Goal: Find specific page/section: Locate a particular part of the current website

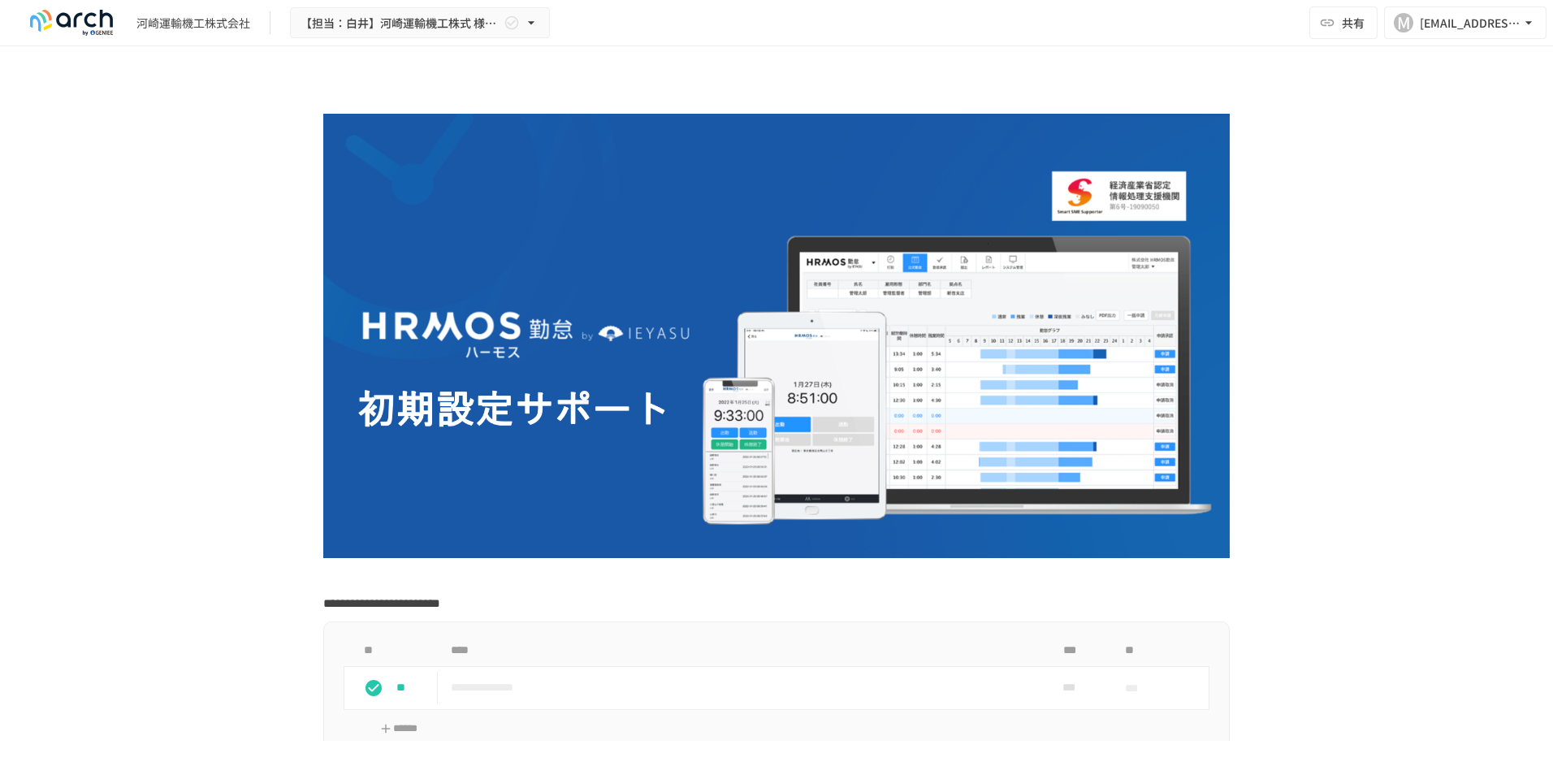
click at [202, 36] on div "[PERSON_NAME]運輸機工株式会社 【担当：[PERSON_NAME]】[PERSON_NAME]運輸機工株式 様_初期設定サポート" at bounding box center [284, 23] width 530 height 32
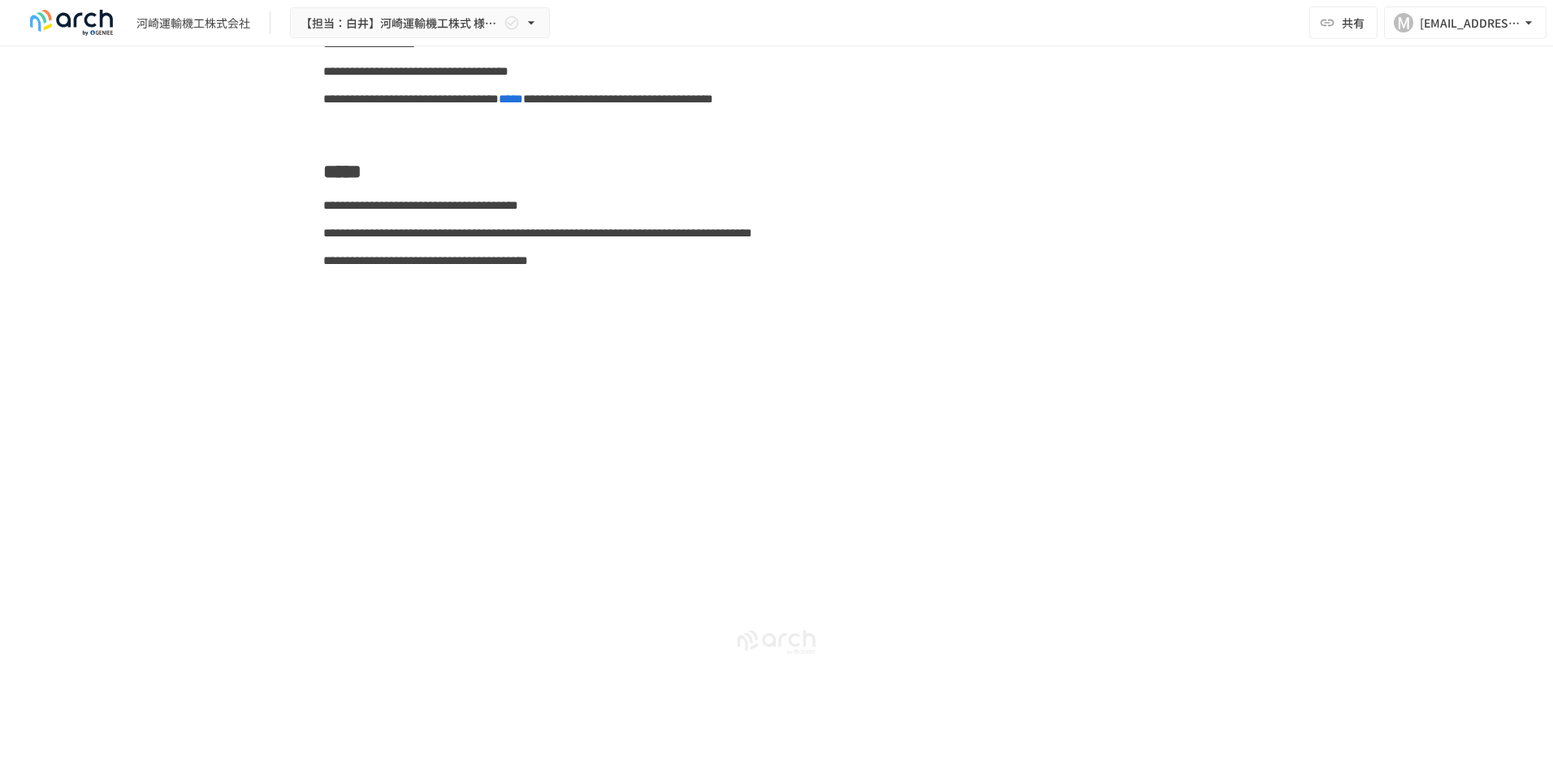
scroll to position [6617, 0]
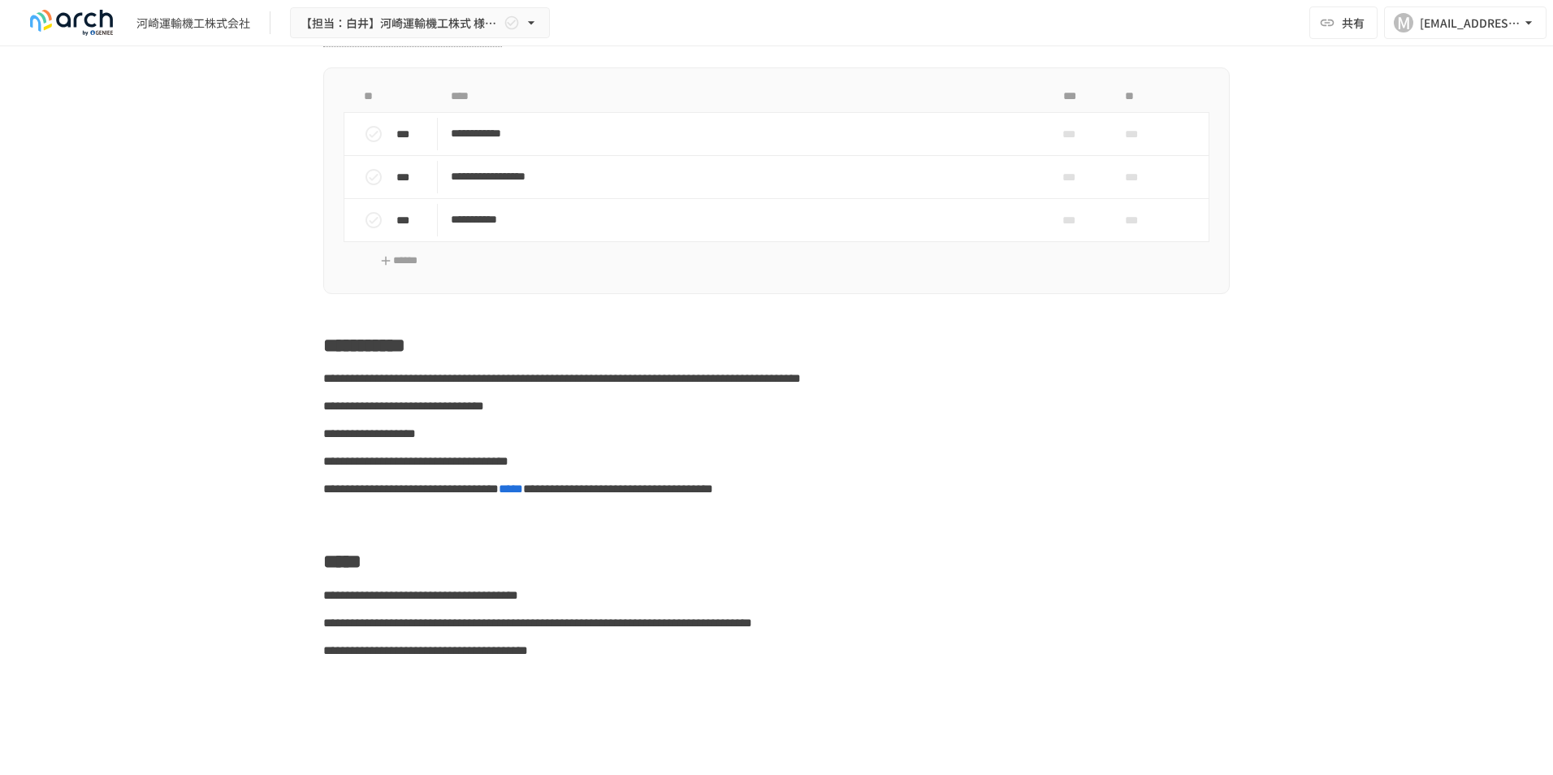
click at [80, 24] on img at bounding box center [71, 23] width 104 height 26
click at [209, 32] on div "[PERSON_NAME]運輸機工株式会社 【担当：[PERSON_NAME]】[PERSON_NAME]運輸機工株式 様_初期設定サポート" at bounding box center [284, 23] width 530 height 32
click at [1240, 24] on icon "button" at bounding box center [1528, 22] width 6 height 3
click at [1240, 214] on div at bounding box center [776, 387] width 1553 height 775
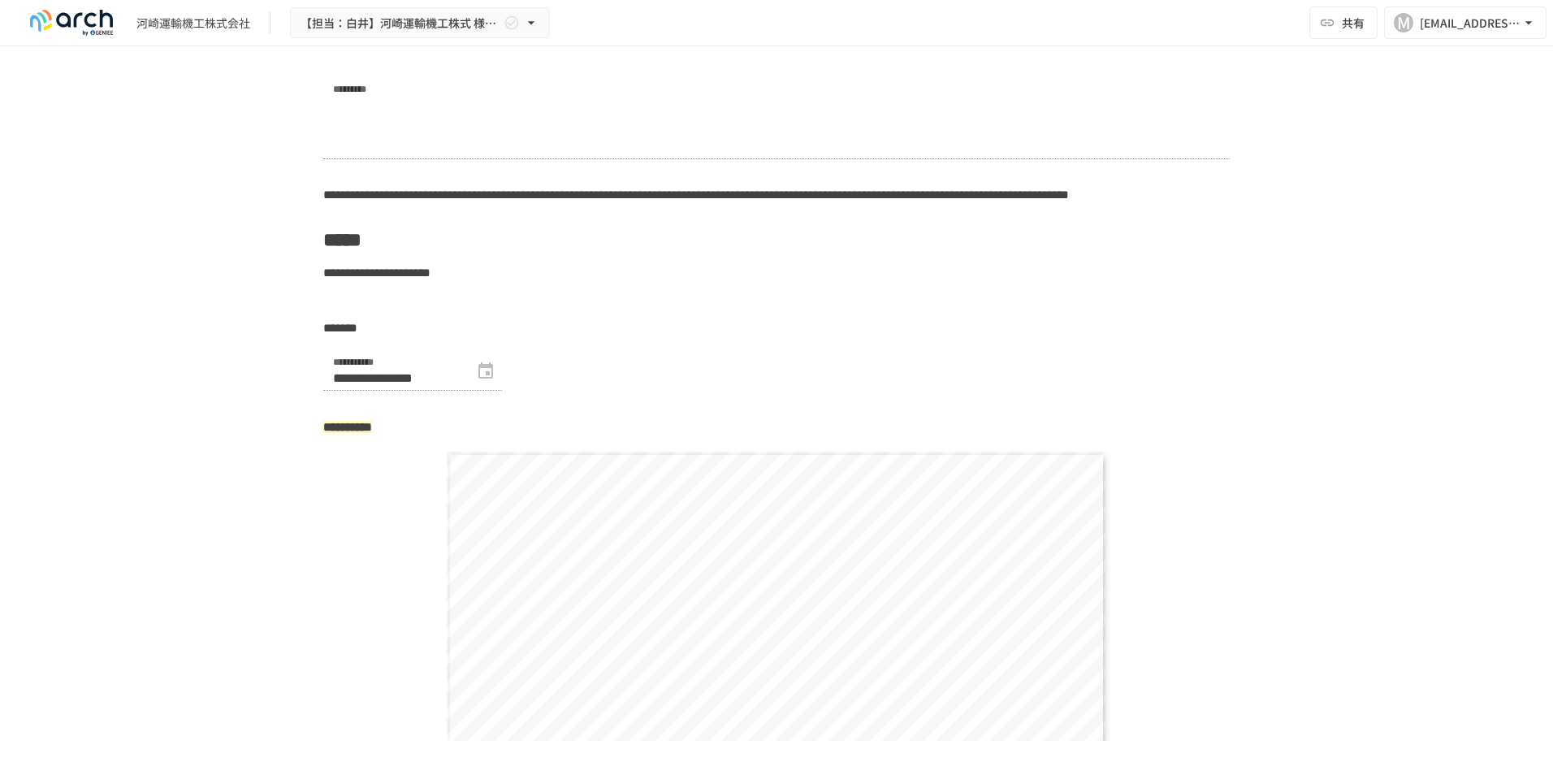
scroll to position [3287, 0]
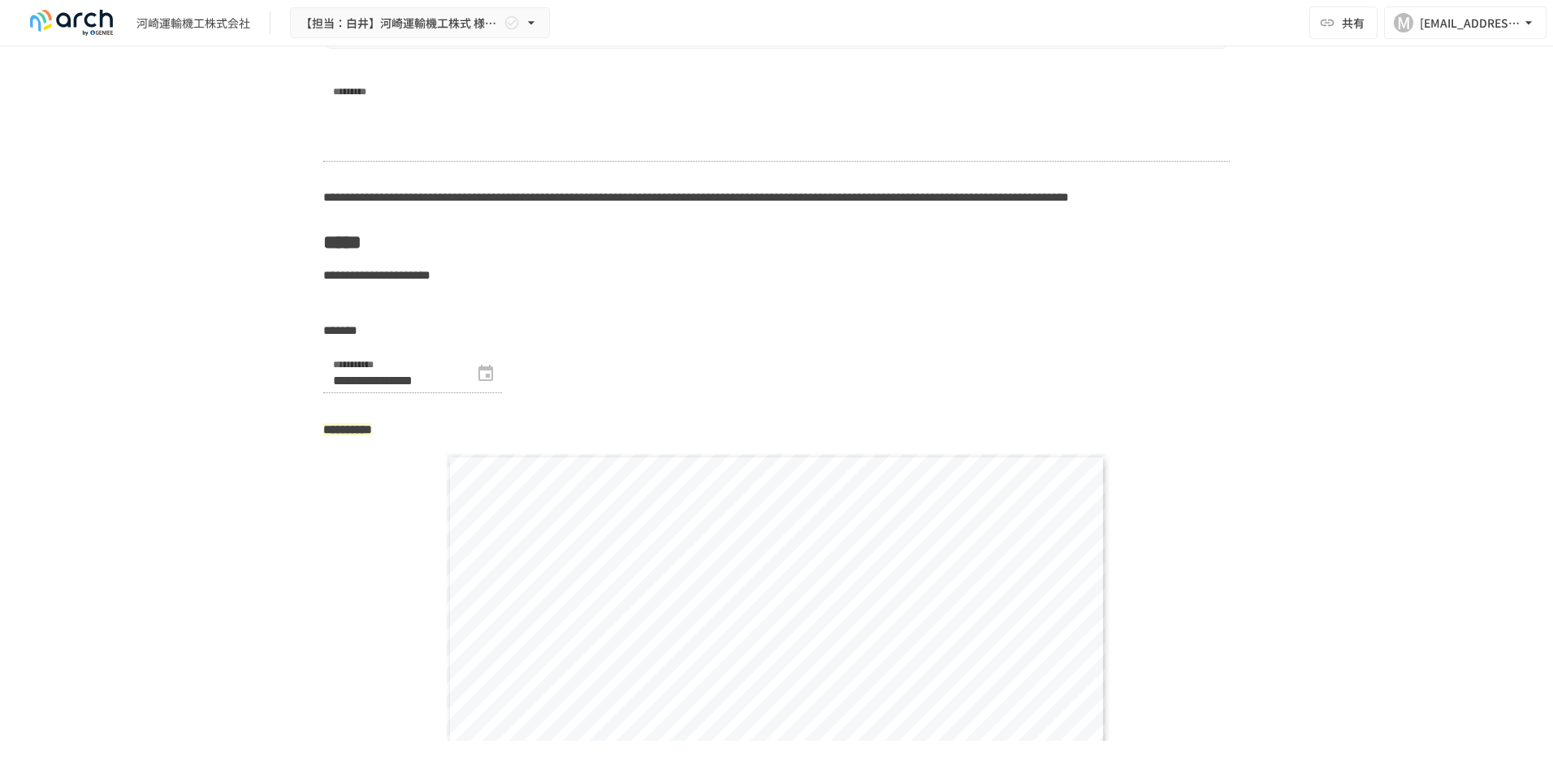
click at [372, 435] on strong "**********" at bounding box center [347, 429] width 49 height 12
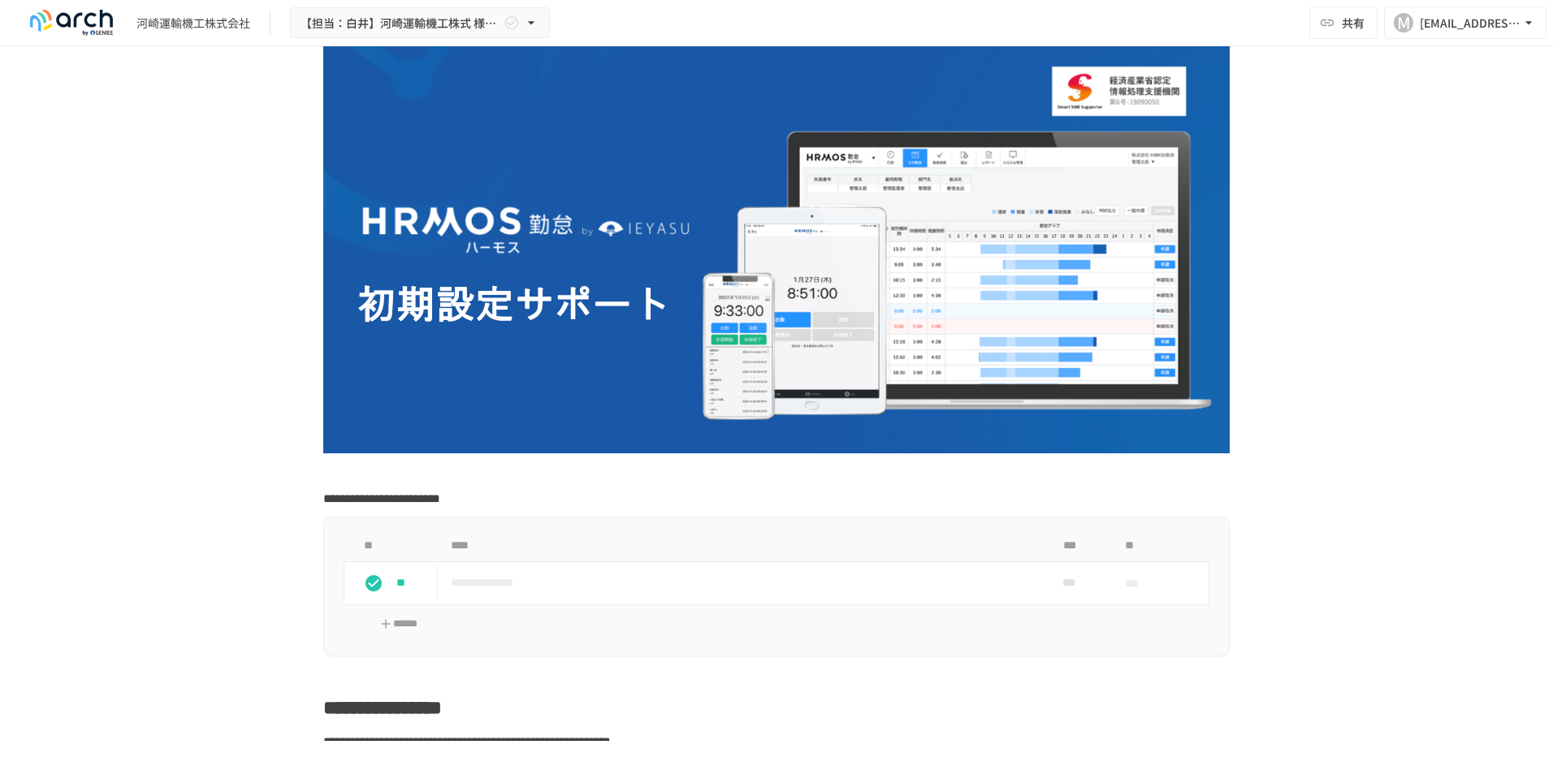
scroll to position [0, 0]
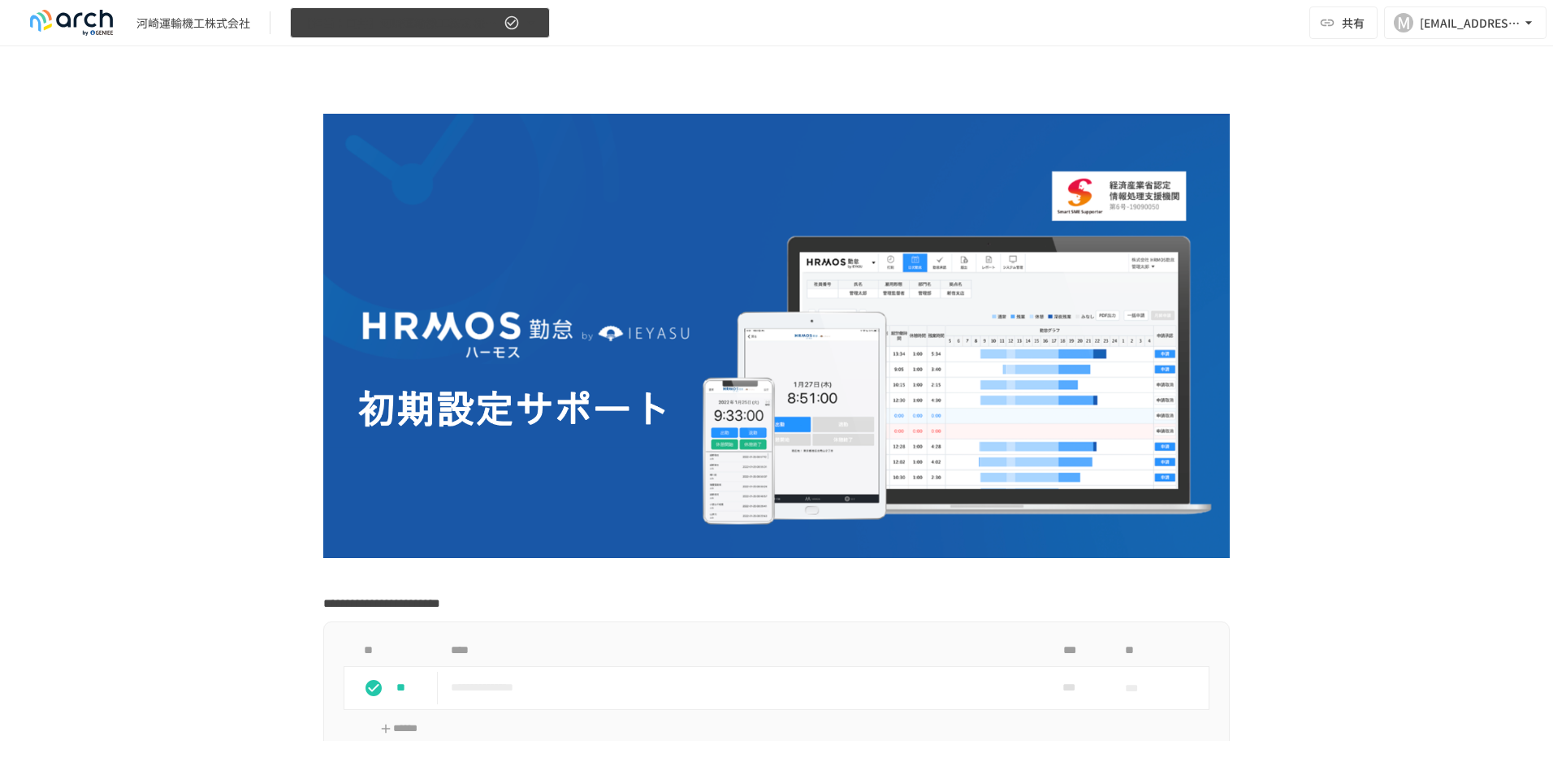
click at [536, 29] on icon "button" at bounding box center [531, 23] width 16 height 16
click at [536, 29] on div at bounding box center [776, 387] width 1553 height 775
click at [167, 599] on div "**********" at bounding box center [776, 393] width 1553 height 694
click at [730, 383] on img at bounding box center [776, 336] width 906 height 444
